Goal: Task Accomplishment & Management: Manage account settings

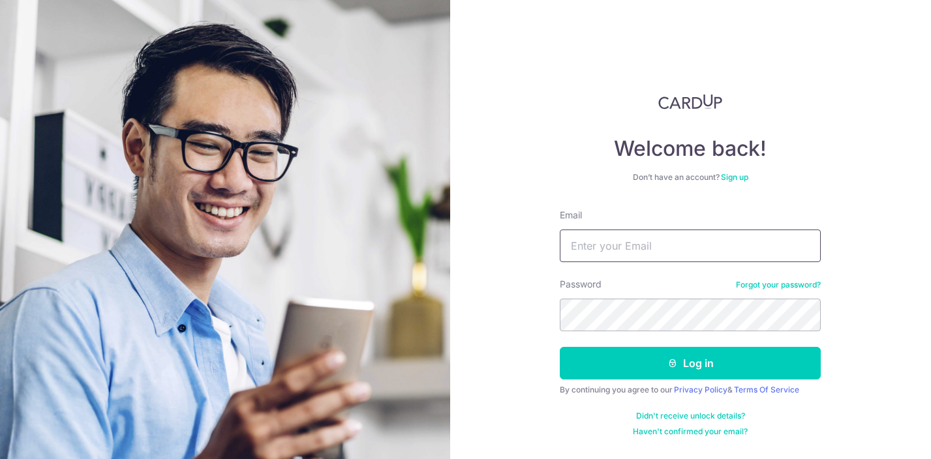
click at [604, 248] on input "Email" at bounding box center [690, 246] width 261 height 33
type input "[EMAIL_ADDRESS][DOMAIN_NAME]"
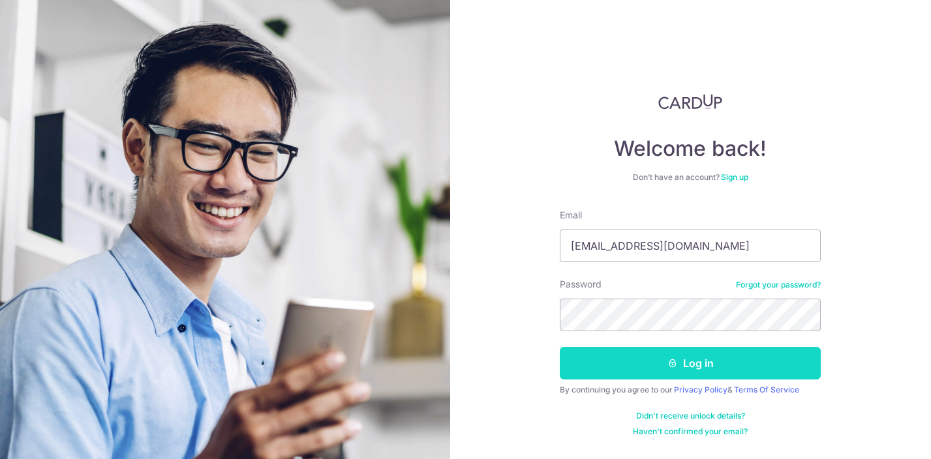
click at [683, 367] on button "Log in" at bounding box center [690, 363] width 261 height 33
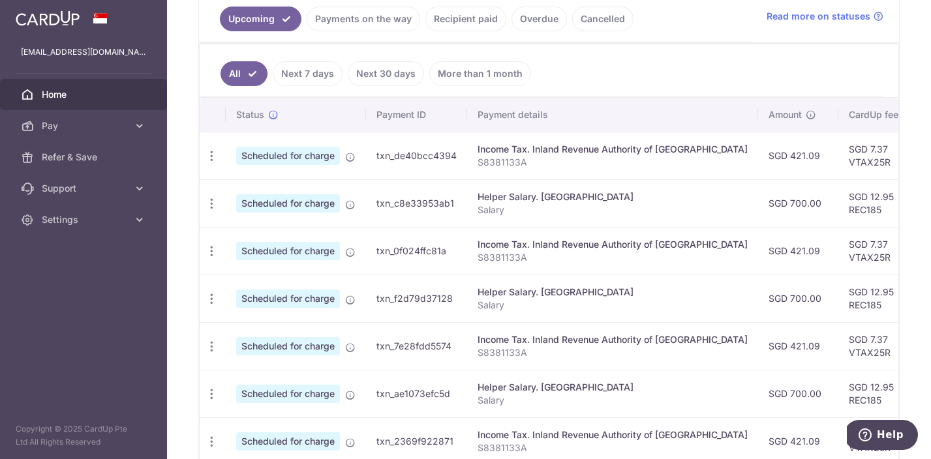
scroll to position [288, 0]
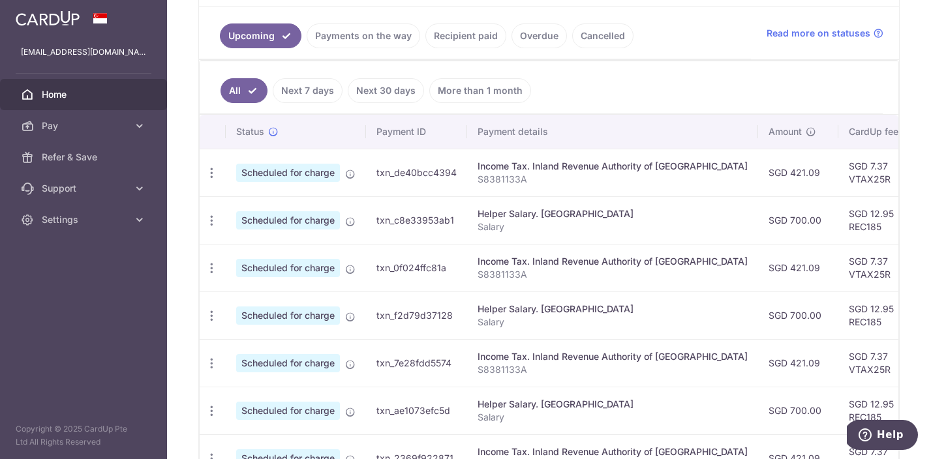
click at [459, 37] on link "Recipient paid" at bounding box center [465, 35] width 81 height 25
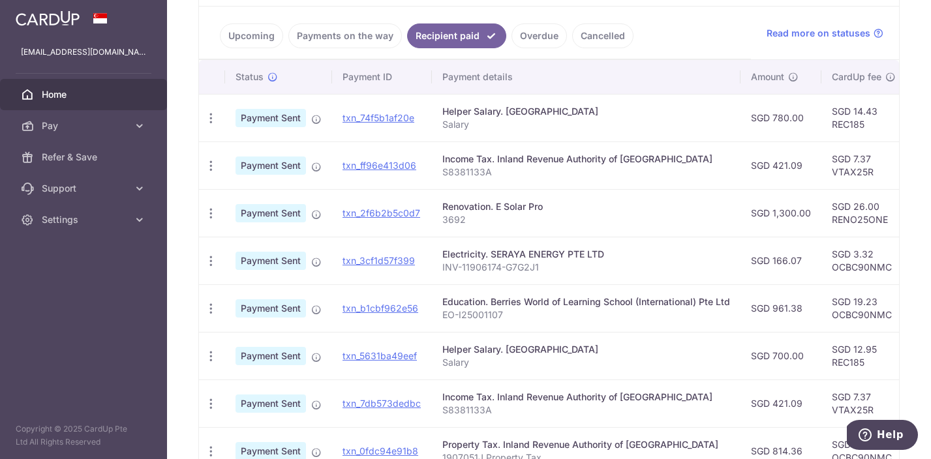
click at [252, 38] on link "Upcoming" at bounding box center [251, 35] width 63 height 25
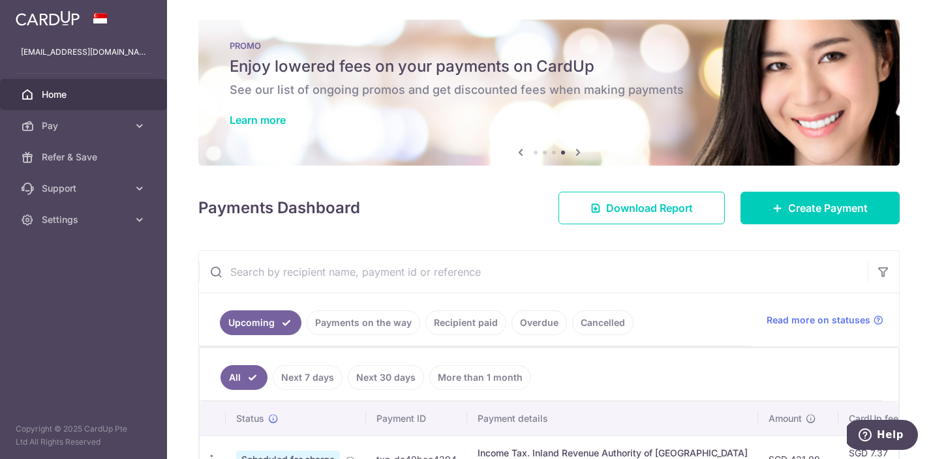
scroll to position [0, 0]
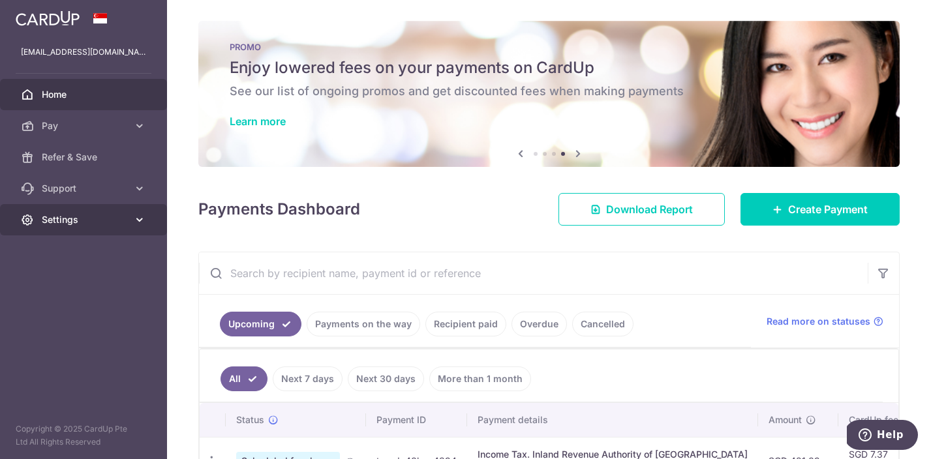
click at [128, 219] on link "Settings" at bounding box center [83, 219] width 167 height 31
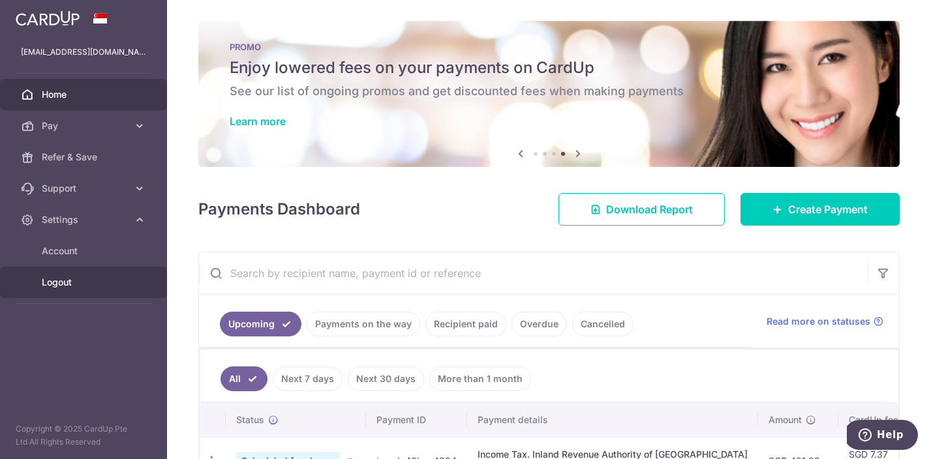
click at [70, 280] on span "Logout" at bounding box center [85, 282] width 86 height 13
